Goal: Transaction & Acquisition: Purchase product/service

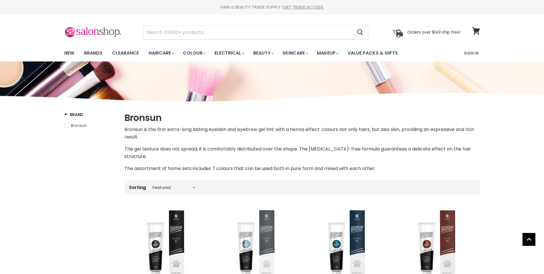
select select "manual"
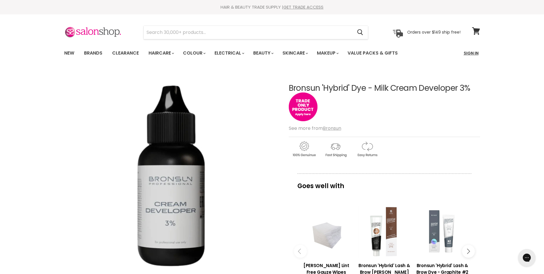
click at [473, 55] on link "Sign In" at bounding box center [471, 53] width 22 height 12
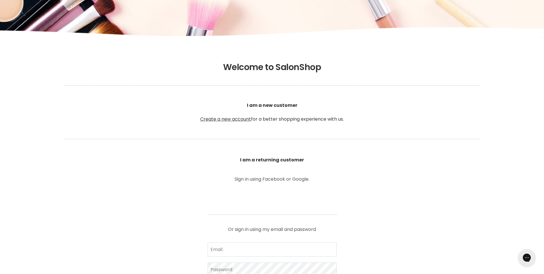
scroll to position [115, 0]
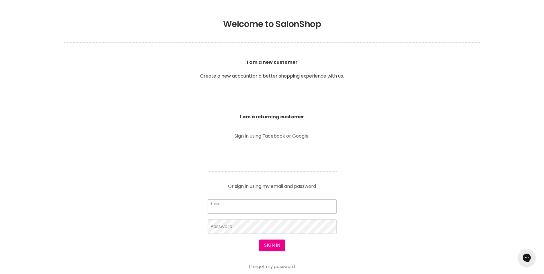
click at [280, 207] on input "Email" at bounding box center [272, 206] width 129 height 14
